Goal: Find specific page/section: Find specific page/section

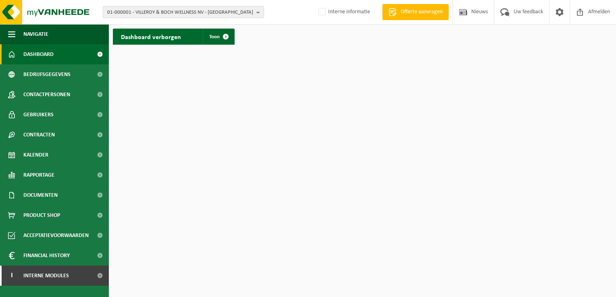
drag, startPoint x: 132, startPoint y: 12, endPoint x: 124, endPoint y: 12, distance: 8.1
click at [124, 12] on span "01-000001 - VILLEROY & BOCH WELLNESS NV - [GEOGRAPHIC_DATA]" at bounding box center [180, 12] width 146 height 12
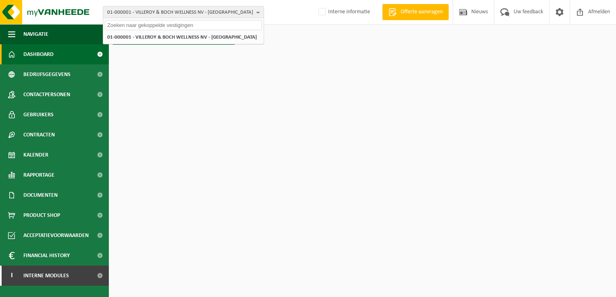
paste input "Bonjour Thierry, Je me permets de relancer concernant ma demande précédente au …"
type input "Bonjour Thierry, Je me permets de relancer concernant ma demande précédente au …"
click at [193, 23] on input "Bonjour Thierry, Je me permets de relancer concernant ma demande précédente au …" at bounding box center [183, 25] width 157 height 10
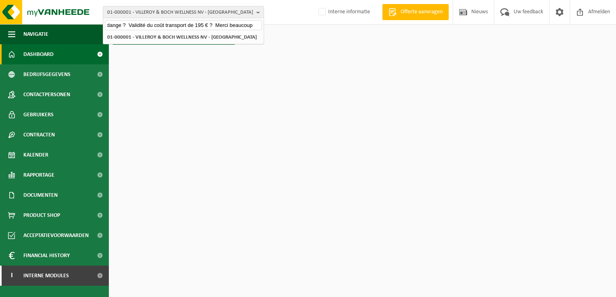
click at [193, 23] on input "Bonjour Thierry, Je me permets de relancer concernant ma demande précédente au …" at bounding box center [183, 25] width 157 height 10
type input "d'hondt interieur"
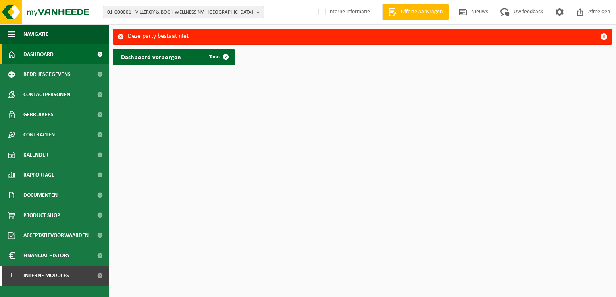
click at [175, 12] on span "01-000001 - VILLEROY & BOCH WELLNESS NV - [GEOGRAPHIC_DATA]" at bounding box center [180, 12] width 146 height 12
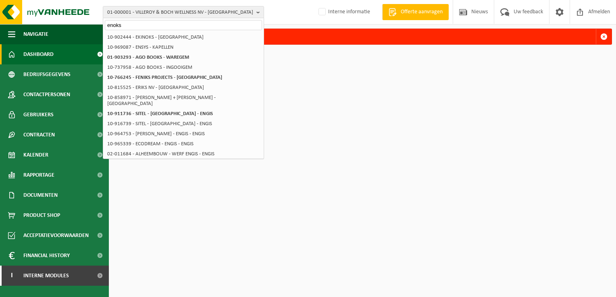
click at [132, 24] on input "enoks" at bounding box center [183, 25] width 157 height 10
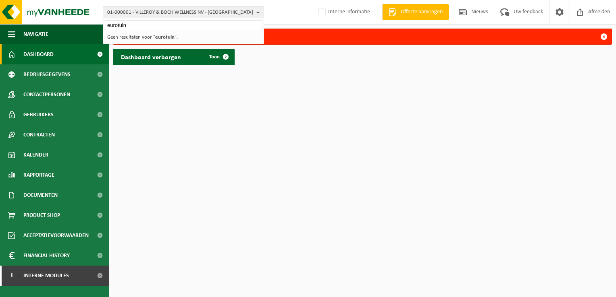
click at [154, 25] on input "eurotuin" at bounding box center [183, 25] width 157 height 10
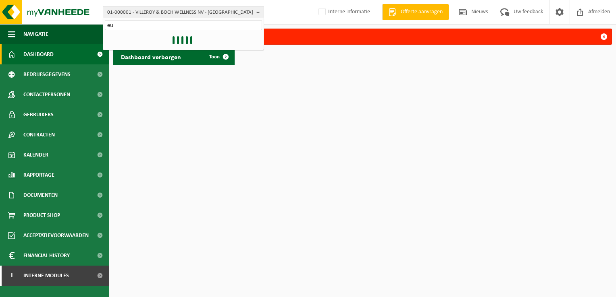
type input "e"
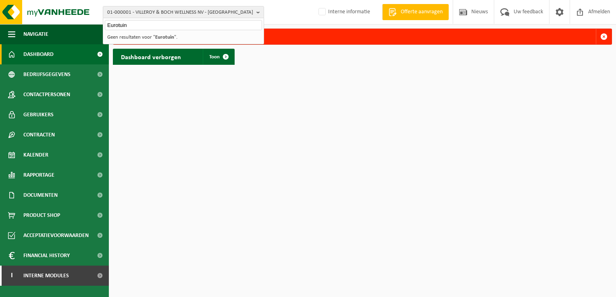
click at [140, 22] on input "Eurotuin" at bounding box center [183, 25] width 157 height 10
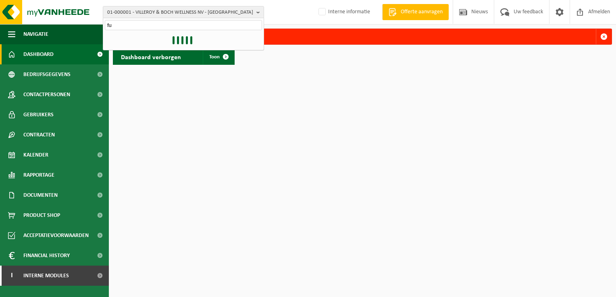
type input "f"
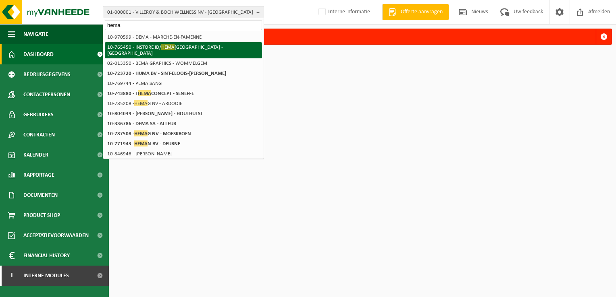
type input "hema"
click at [168, 48] on span "HEMA" at bounding box center [167, 47] width 13 height 6
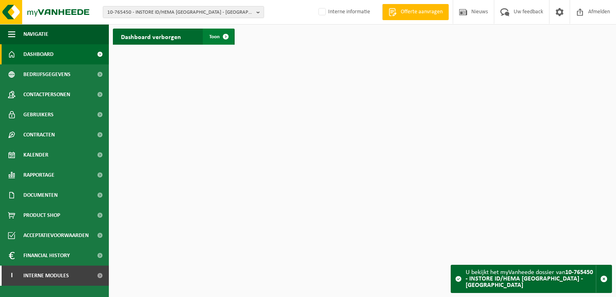
click at [226, 33] on span at bounding box center [226, 37] width 16 height 16
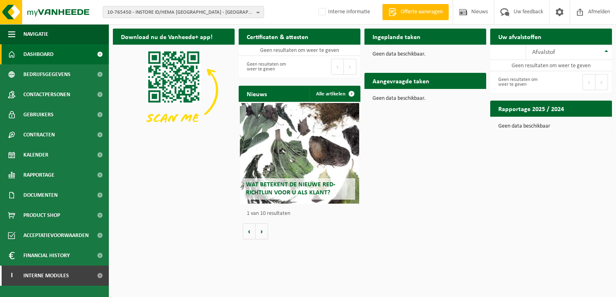
click at [252, 11] on span "10-765450 - INSTORE ID/HEMA [GEOGRAPHIC_DATA] - [GEOGRAPHIC_DATA]" at bounding box center [180, 12] width 146 height 12
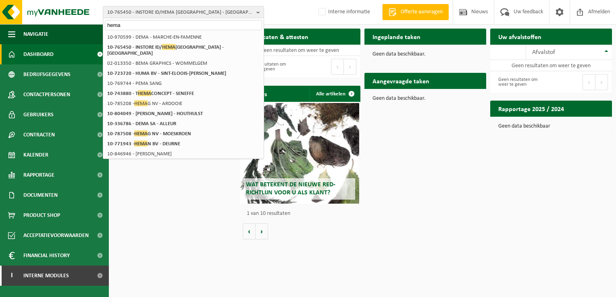
type input "hema"
